Goal: Navigation & Orientation: Find specific page/section

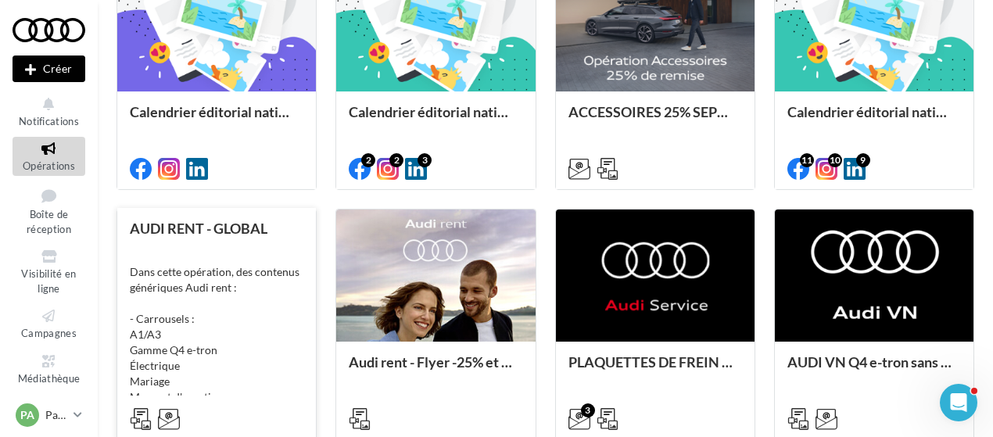
scroll to position [782, 0]
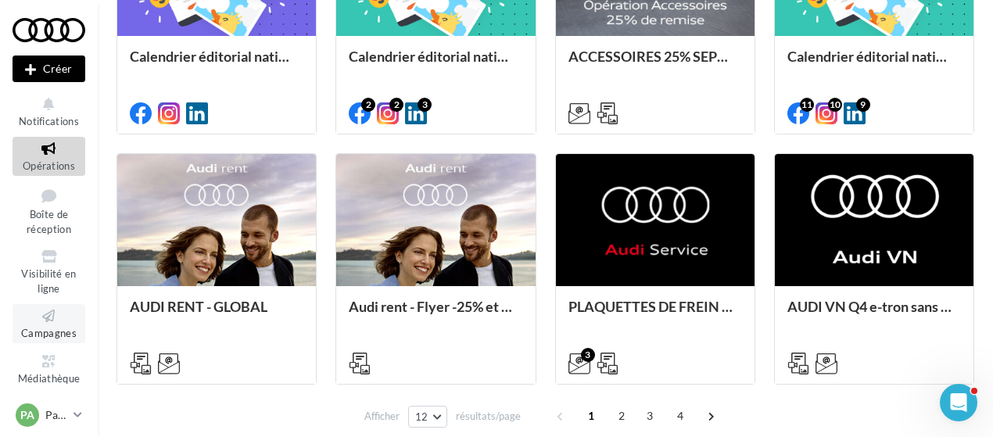
click at [34, 309] on icon at bounding box center [48, 316] width 63 height 18
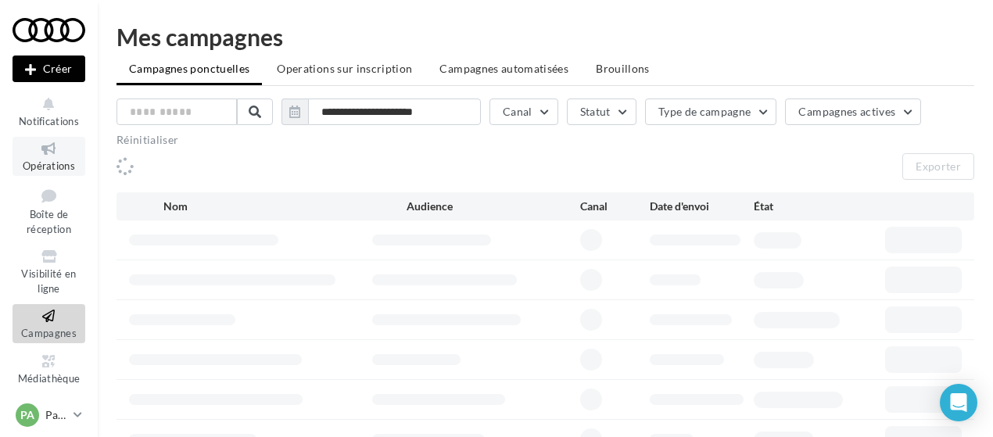
click at [41, 154] on icon at bounding box center [48, 149] width 63 height 18
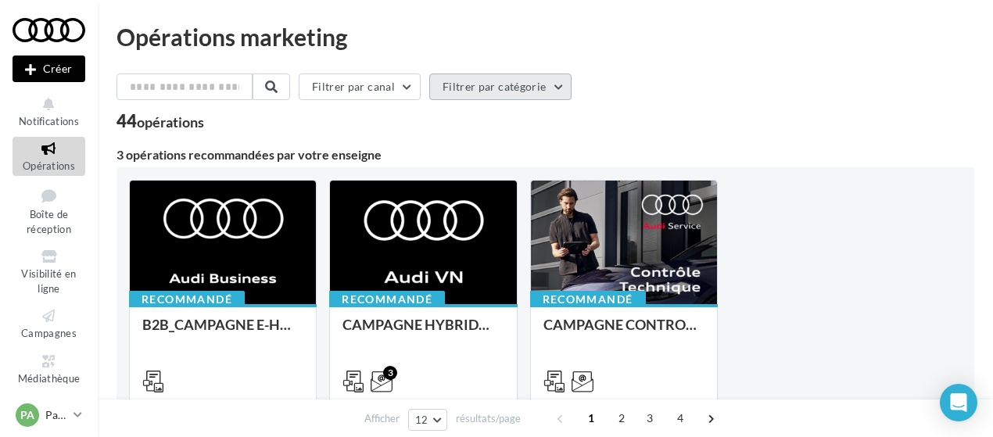
click at [506, 93] on button "Filtrer par catégorie" at bounding box center [500, 87] width 142 height 27
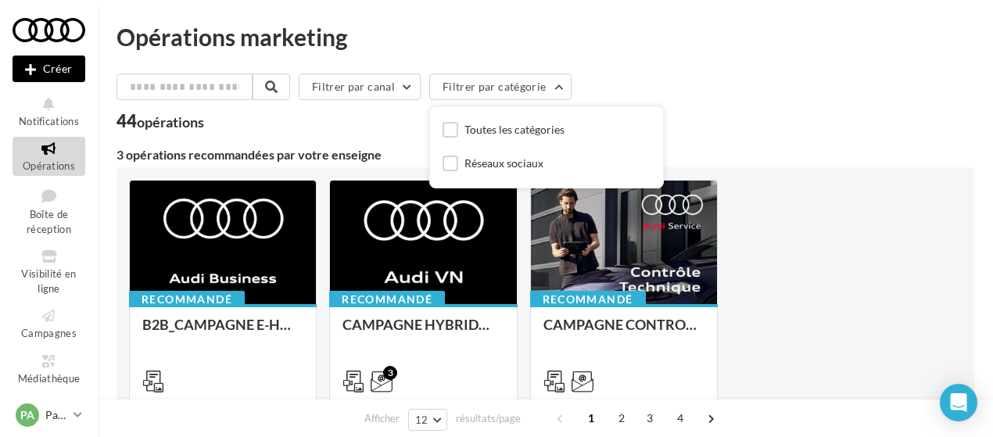
click at [711, 75] on div "Filtrer par canal Filtrer par catégorie Toutes les catégories Réseaux sociaux" at bounding box center [546, 90] width 858 height 33
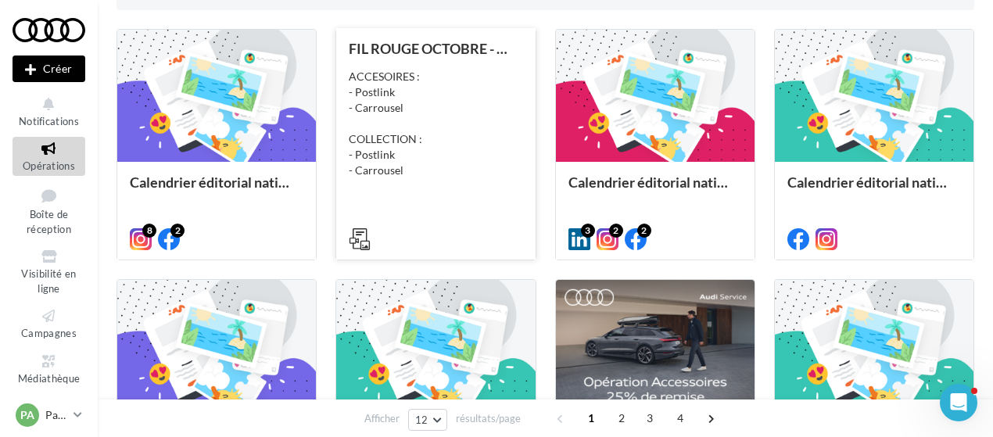
scroll to position [547, 0]
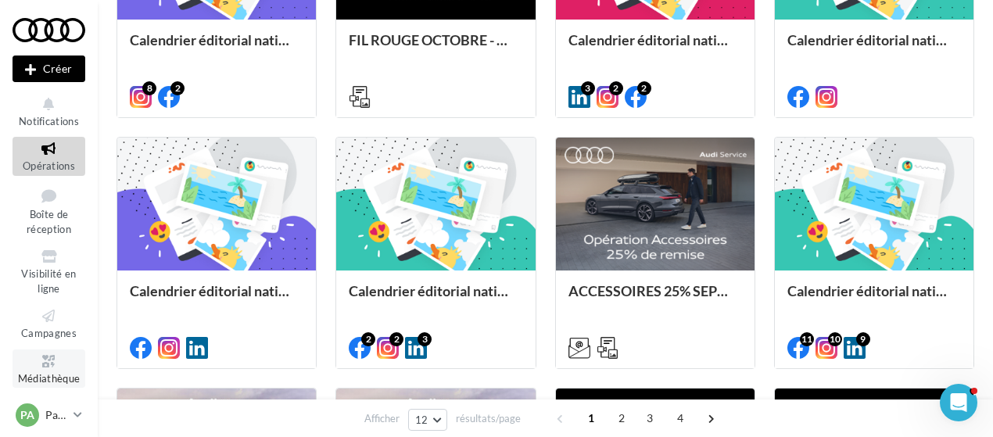
click at [53, 363] on icon at bounding box center [48, 362] width 63 height 18
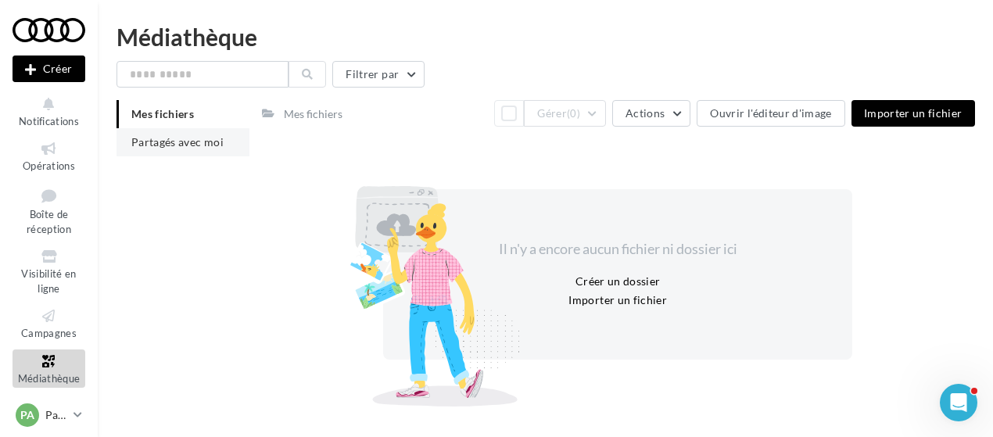
click at [186, 142] on span "Partagés avec moi" at bounding box center [177, 141] width 92 height 13
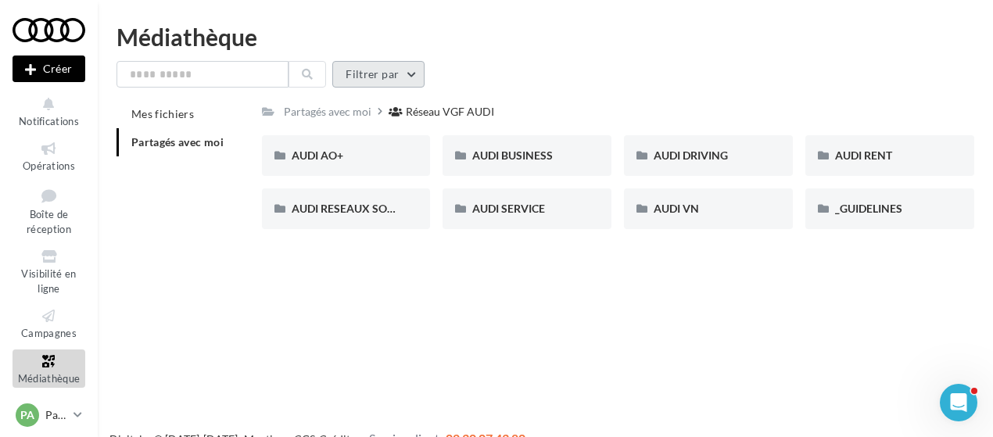
click at [394, 77] on button "Filtrer par" at bounding box center [378, 74] width 92 height 27
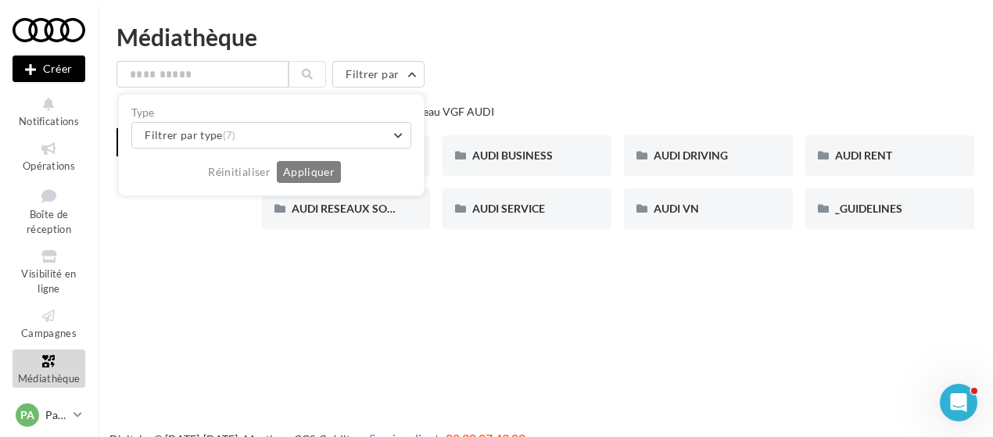
click at [556, 71] on div "Filtrer par Type Filtrer par type (7) Réinitialiser Appliquer" at bounding box center [546, 74] width 858 height 27
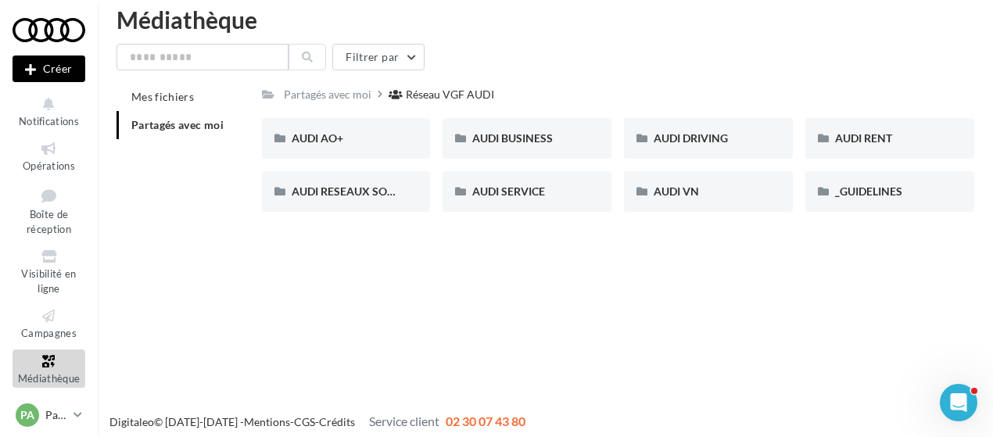
scroll to position [25, 0]
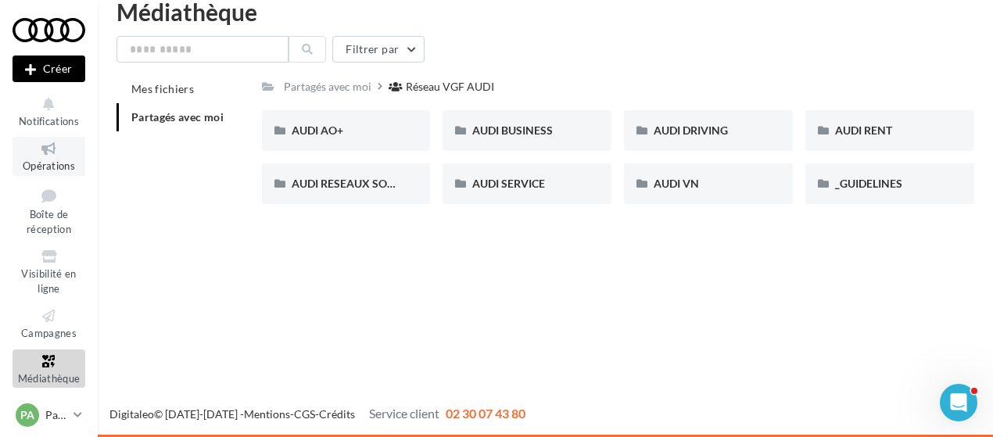
click at [53, 163] on span "Opérations" at bounding box center [49, 166] width 52 height 13
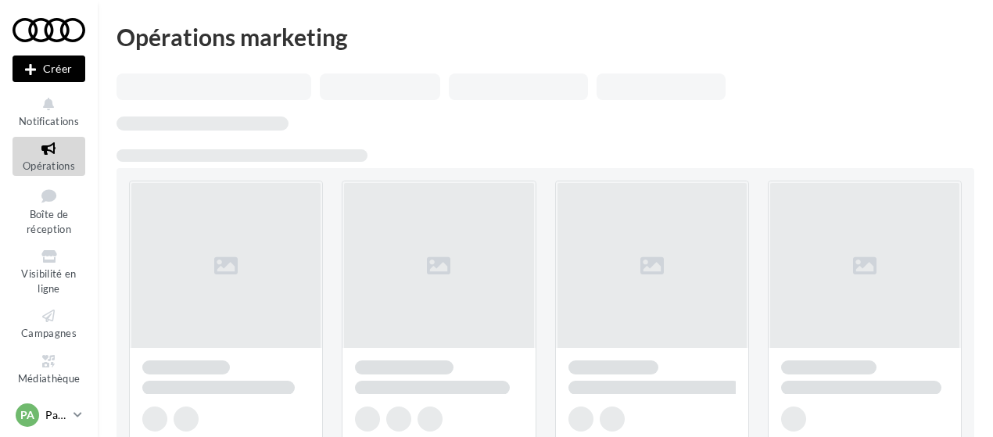
click at [68, 411] on link "PA Partenaire Audi acces_partenaire_audi" at bounding box center [49, 415] width 73 height 30
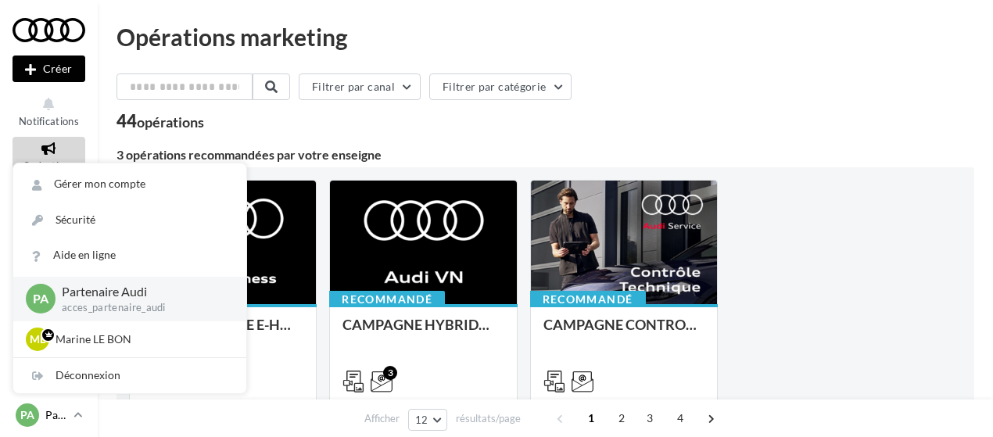
scroll to position [79, 0]
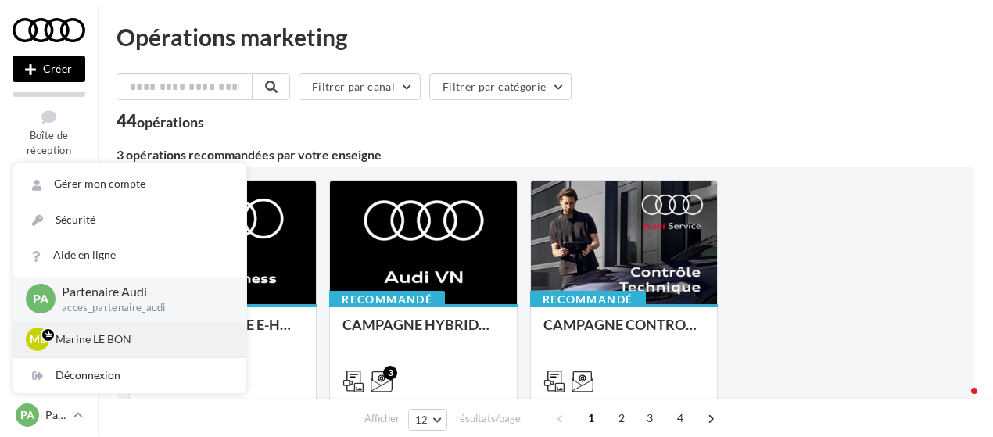
click at [83, 343] on p "Marine LE BON" at bounding box center [142, 340] width 172 height 16
